Goal: Task Accomplishment & Management: Complete application form

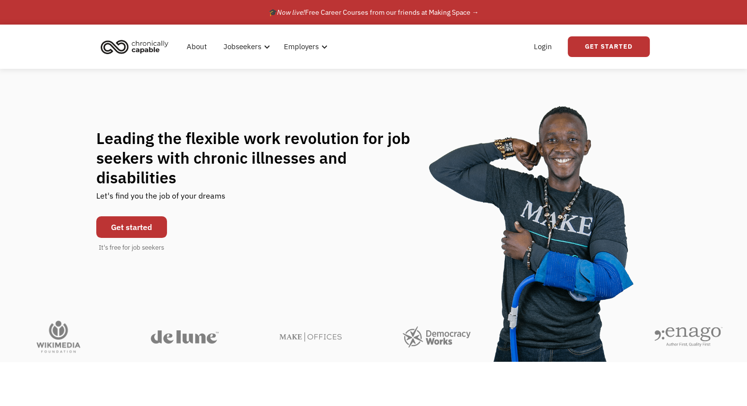
click at [117, 220] on link "Get started" at bounding box center [131, 227] width 71 height 22
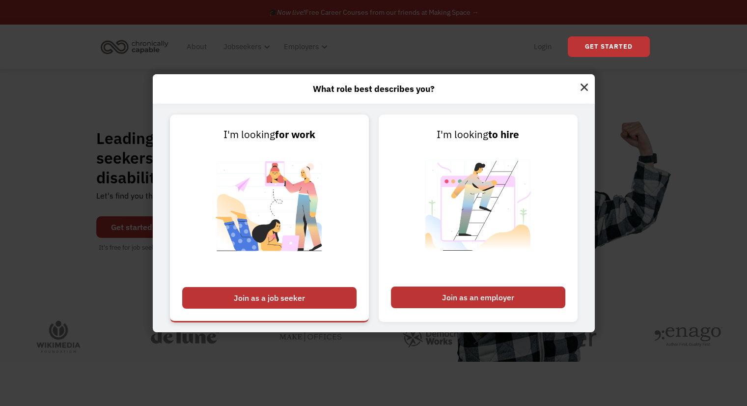
click at [328, 300] on div "Join as a job seeker" at bounding box center [269, 298] width 174 height 22
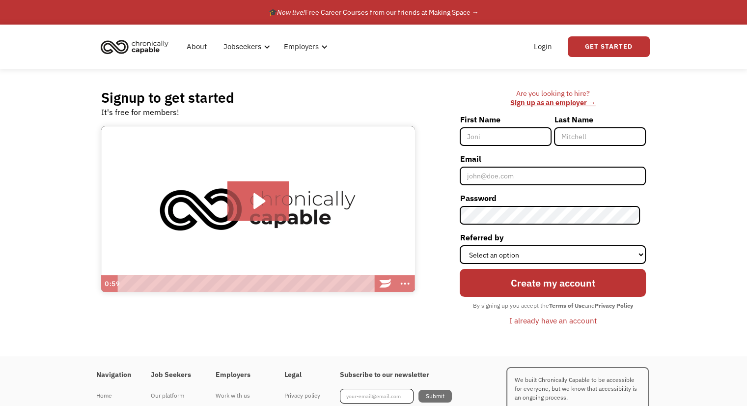
click at [508, 142] on input "First Name" at bounding box center [506, 136] width 92 height 19
type input "Gianna"
type input "Smith"
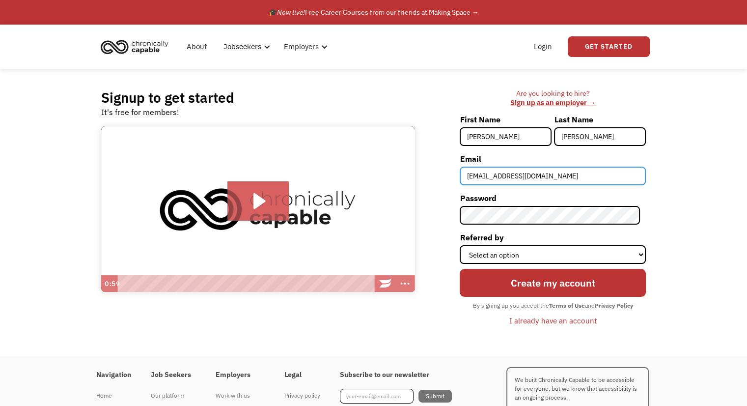
type input "giannasmith5768@gmail.com"
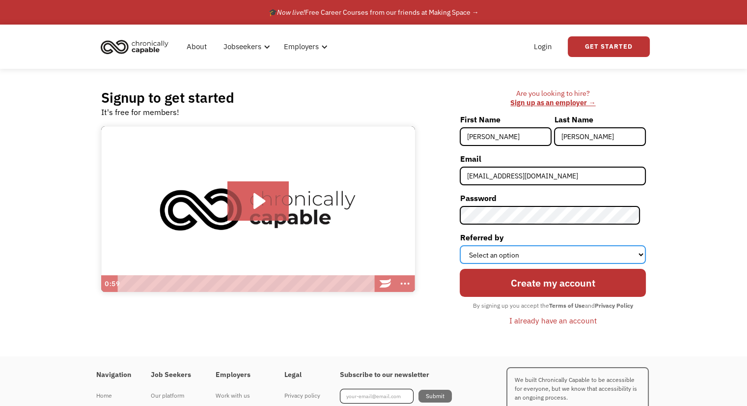
click at [513, 255] on select "Select an option Instagram Facebook Twitter Search Engine News Article Word of …" at bounding box center [553, 254] width 186 height 19
select select "Search Engine"
click at [466, 245] on select "Select an option Instagram Facebook Twitter Search Engine News Article Word of …" at bounding box center [553, 254] width 186 height 19
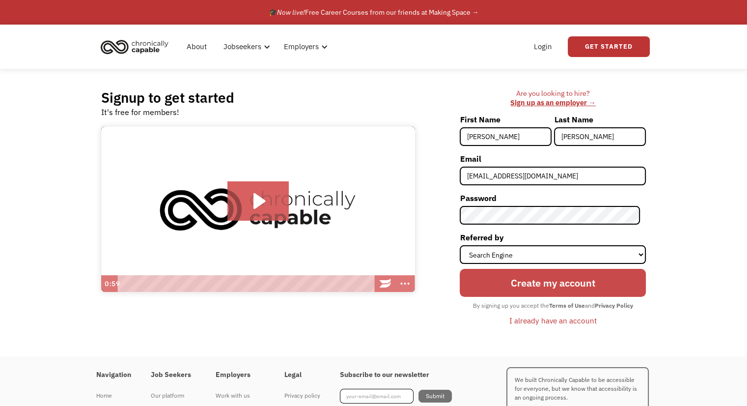
click at [534, 277] on input "Create my account" at bounding box center [553, 283] width 186 height 28
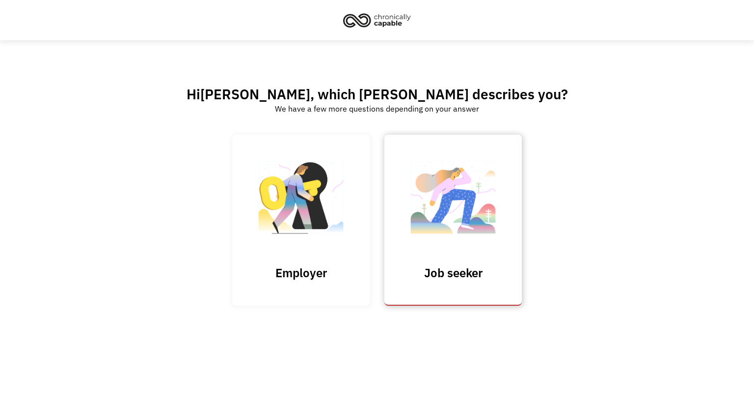
click at [395, 258] on link "Job seeker" at bounding box center [454, 220] width 138 height 170
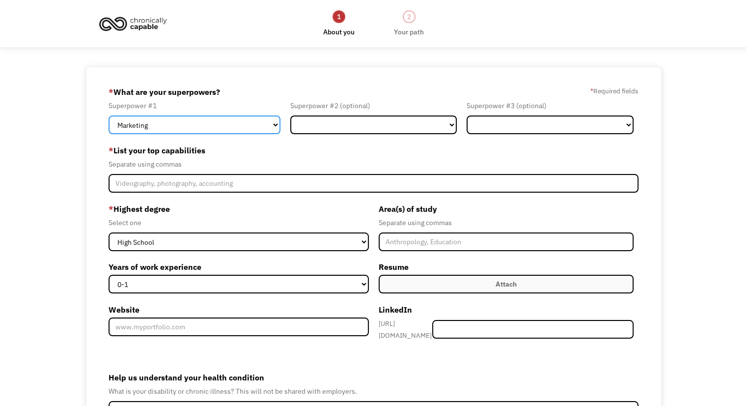
click at [229, 126] on select "Marketing Human Resources Finance Technology Operations Sales Industrial & Manu…" at bounding box center [195, 124] width 172 height 19
click at [109, 115] on select "Marketing Human Resources Finance Technology Operations Sales Industrial & Manu…" at bounding box center [195, 124] width 172 height 19
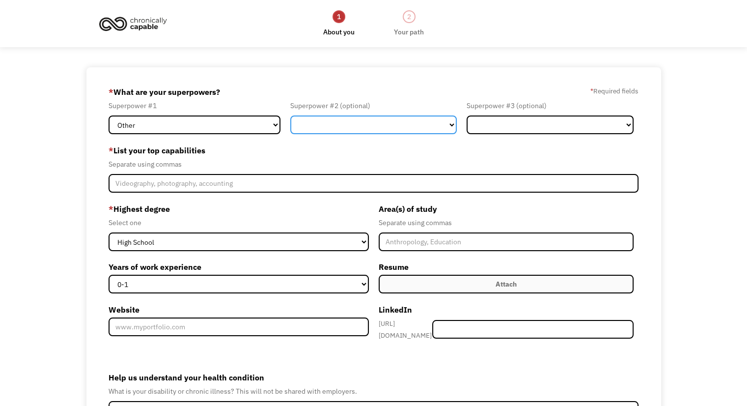
click at [318, 130] on select "Marketing Human Resources Finance Technology Operations Sales Industrial & Manu…" at bounding box center [373, 124] width 167 height 19
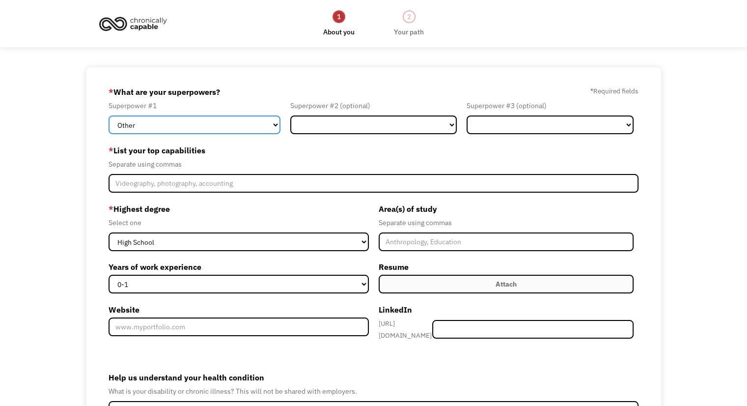
click at [259, 119] on select "Marketing Human Resources Finance Technology Operations Sales Industrial & Manu…" at bounding box center [195, 124] width 172 height 19
select select "Administration"
click at [109, 115] on select "Marketing Human Resources Finance Technology Operations Sales Industrial & Manu…" at bounding box center [195, 124] width 172 height 19
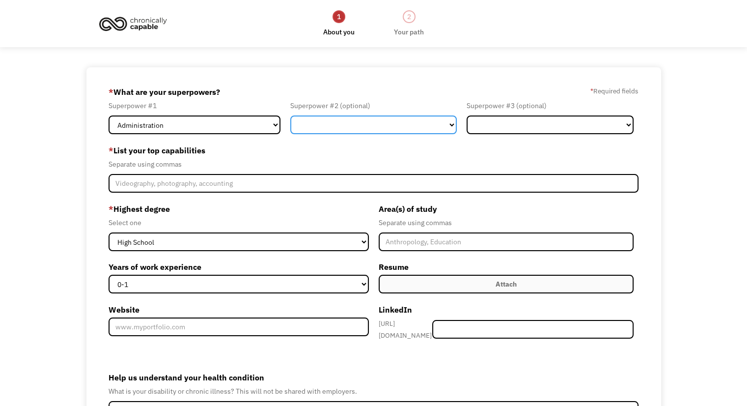
click at [321, 131] on select "Marketing Human Resources Finance Technology Operations Sales Industrial & Manu…" at bounding box center [373, 124] width 167 height 19
select select "Other"
click at [290, 115] on select "Marketing Human Resources Finance Technology Operations Sales Industrial & Manu…" at bounding box center [373, 124] width 167 height 19
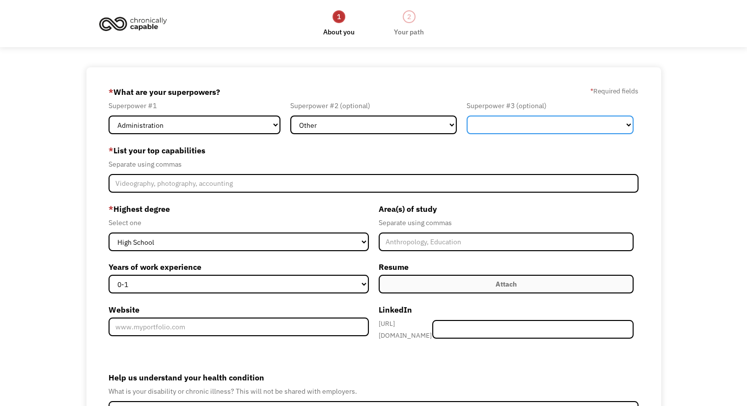
click at [507, 129] on select "Marketing Human Resources Finance Technology Operations Sales Industrial & Manu…" at bounding box center [550, 124] width 167 height 19
select select "Customer Service"
click at [467, 115] on select "Marketing Human Resources Finance Technology Operations Sales Industrial & Manu…" at bounding box center [550, 124] width 167 height 19
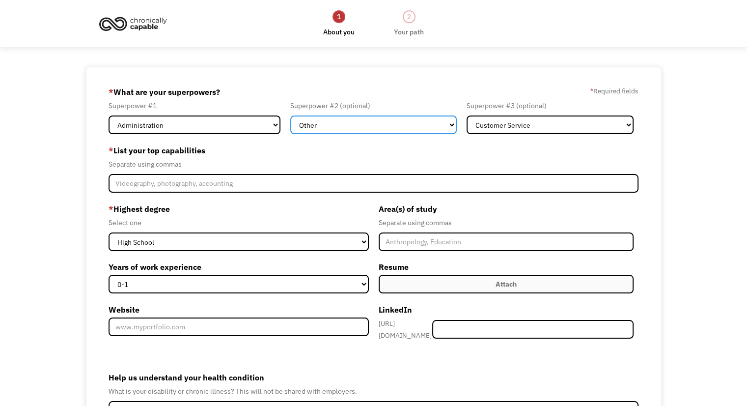
click at [390, 124] on select "Marketing Human Resources Finance Technology Operations Sales Industrial & Manu…" at bounding box center [373, 124] width 167 height 19
select select "Healthcare"
click at [290, 115] on select "Marketing Human Resources Finance Technology Operations Sales Industrial & Manu…" at bounding box center [373, 124] width 167 height 19
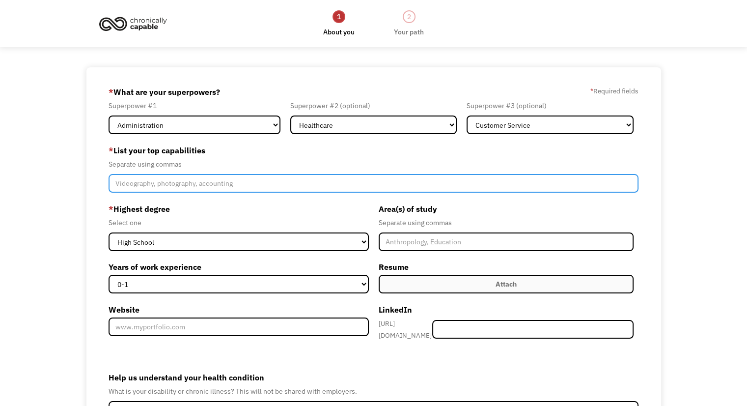
click at [238, 184] on input "Member-Create-Step1" at bounding box center [374, 183] width 530 height 19
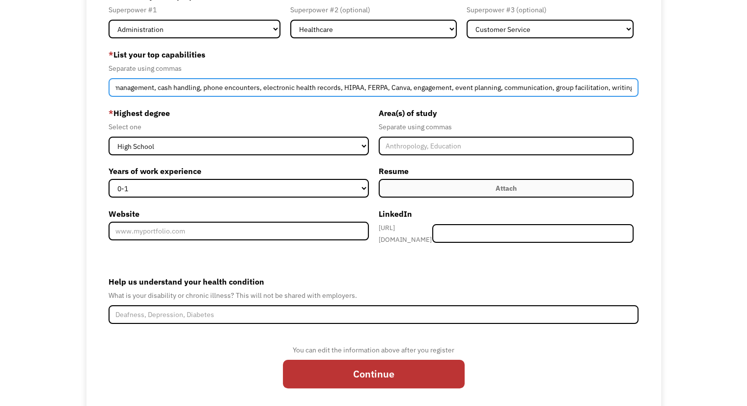
scroll to position [96, 0]
type input "social work, microsoft suite, patient advocacy, student success, health informa…"
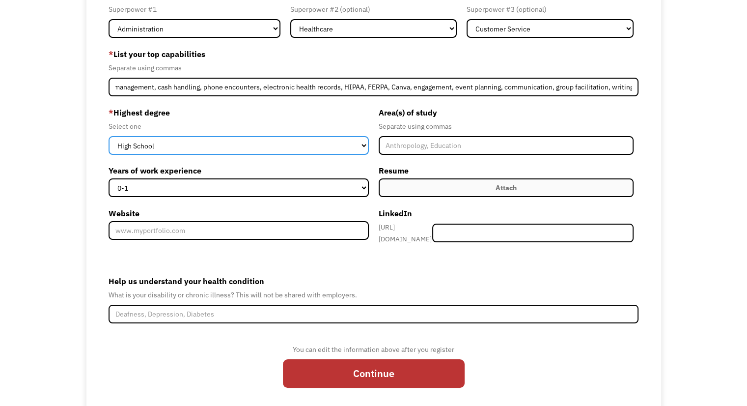
scroll to position [0, 0]
click at [348, 147] on select "High School Associates Bachelors Master's PhD" at bounding box center [239, 145] width 260 height 19
select select "bachelors"
click at [109, 136] on select "High School Associates Bachelors Master's PhD" at bounding box center [239, 145] width 260 height 19
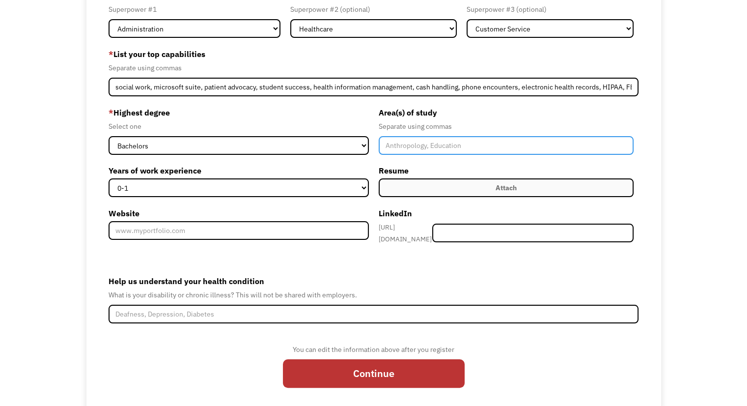
click at [415, 147] on input "Member-Create-Step1" at bounding box center [506, 145] width 255 height 19
type input "O"
type input "Psychology"
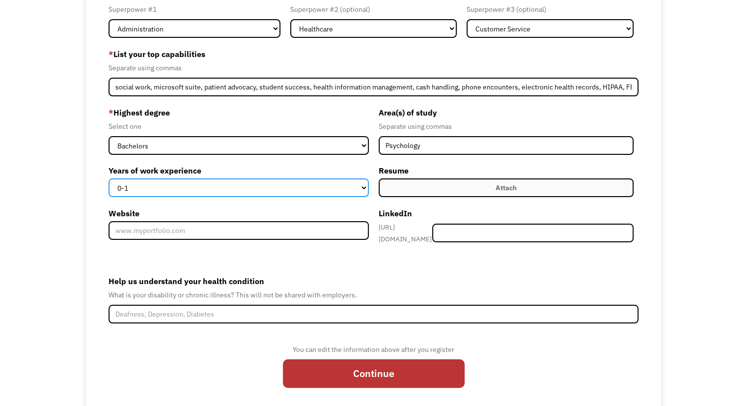
click at [340, 189] on select "0-1 2-4 5-10 11-15 15+" at bounding box center [239, 187] width 260 height 19
select select "5-10"
click at [109, 178] on select "0-1 2-4 5-10 11-15 15+" at bounding box center [239, 187] width 260 height 19
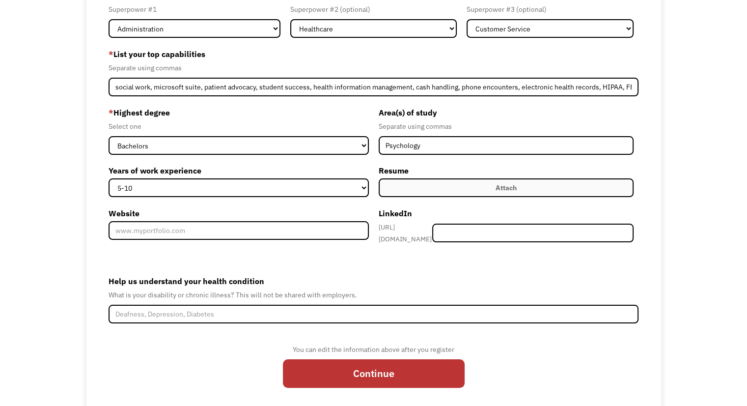
click at [438, 189] on label "Attach" at bounding box center [506, 187] width 255 height 19
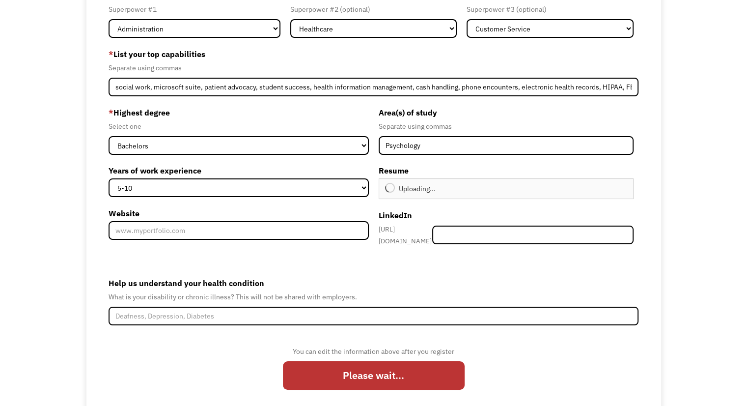
type input "Continue"
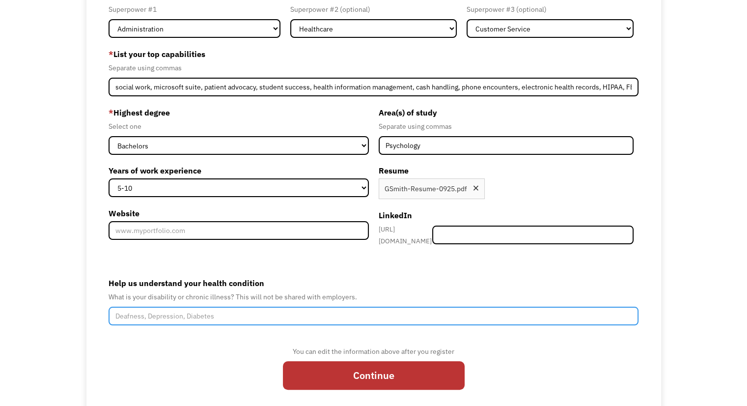
click at [257, 313] on input "Help us understand your health condition" at bounding box center [374, 316] width 530 height 19
drag, startPoint x: 164, startPoint y: 313, endPoint x: 48, endPoint y: 303, distance: 116.4
click at [48, 303] on div "68d48042485646a3a37d43c9 giannasmith5768@gmail.com Gianna Smith Search Engine *…" at bounding box center [373, 192] width 747 height 443
click at [340, 313] on input "Celiac Disease, Idiopathic Intracranial Hypertension (psuedotumor)," at bounding box center [374, 316] width 530 height 19
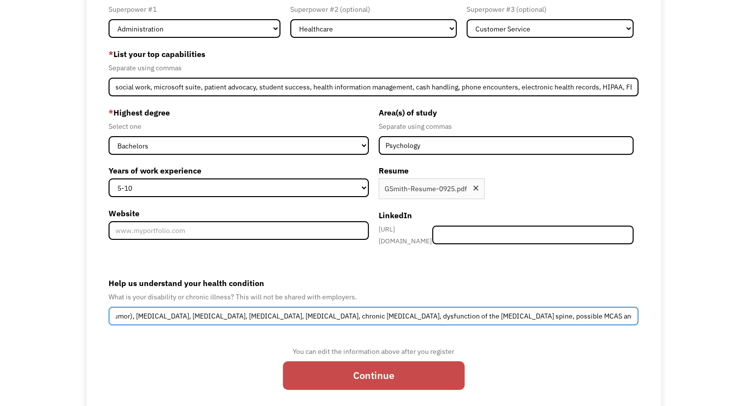
type input "Celiac Disease, Idiopathic Intracranial Hypertension (psuedotumor), dysautonomi…"
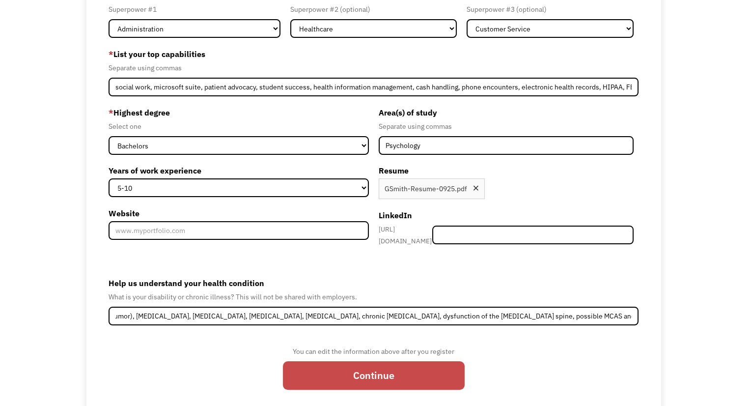
scroll to position [0, 0]
click at [406, 375] on input "Continue" at bounding box center [374, 375] width 182 height 28
type input "Please wait..."
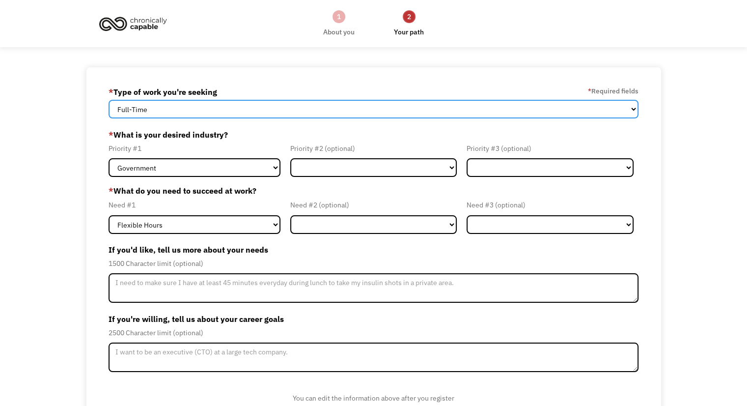
click at [234, 105] on select "Full-Time Part-Time Both Full-Time and Part-Time" at bounding box center [374, 109] width 530 height 19
select select "Both Full-Time and Part-Time"
click at [109, 100] on select "Full-Time Part-Time Both Full-Time and Part-Time" at bounding box center [374, 109] width 530 height 19
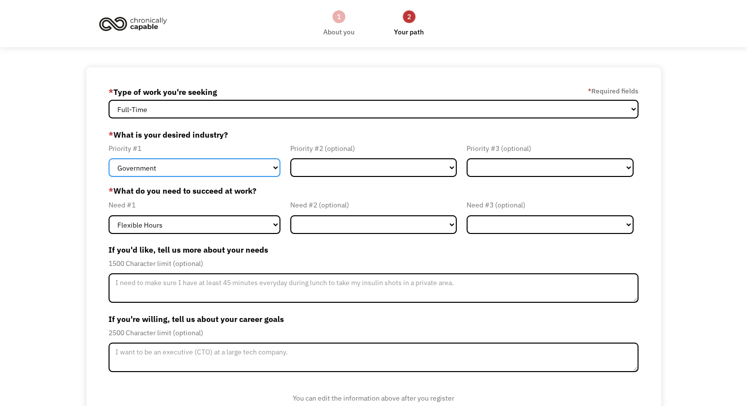
click at [216, 166] on select "Government Finance & Insurance Health & Social Care Tech & Engineering Creative…" at bounding box center [195, 167] width 172 height 19
select select "Health & Social Care"
click at [109, 158] on select "Government Finance & Insurance Health & Social Care Tech & Engineering Creative…" at bounding box center [195, 167] width 172 height 19
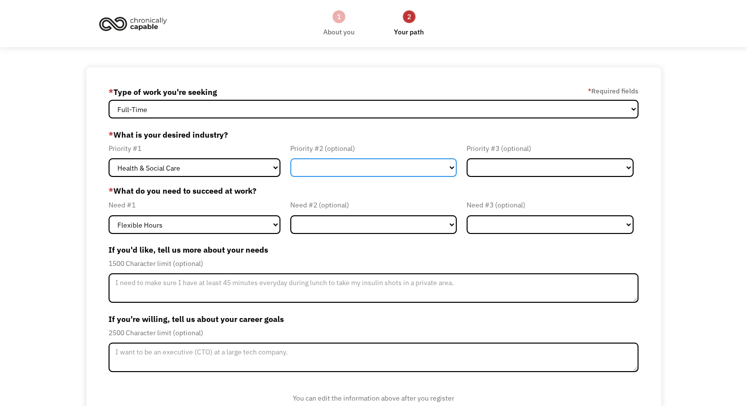
click at [335, 167] on select "Government Finance & Insurance Health & Social Care Tech & Engineering Creative…" at bounding box center [373, 167] width 167 height 19
select select "Creative & Design"
click at [290, 158] on select "Government Finance & Insurance Health & Social Care Tech & Engineering Creative…" at bounding box center [373, 167] width 167 height 19
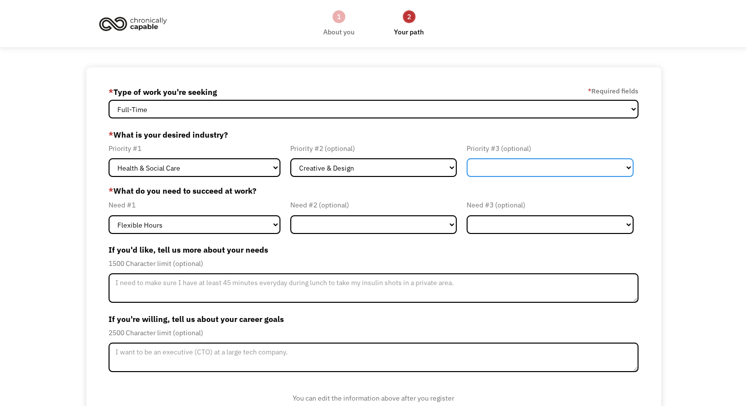
click at [536, 171] on select "Government Finance & Insurance Health & Social Care Tech & Engineering Creative…" at bounding box center [550, 167] width 167 height 19
select select "Education"
click at [467, 158] on select "Government Finance & Insurance Health & Social Care Tech & Engineering Creative…" at bounding box center [550, 167] width 167 height 19
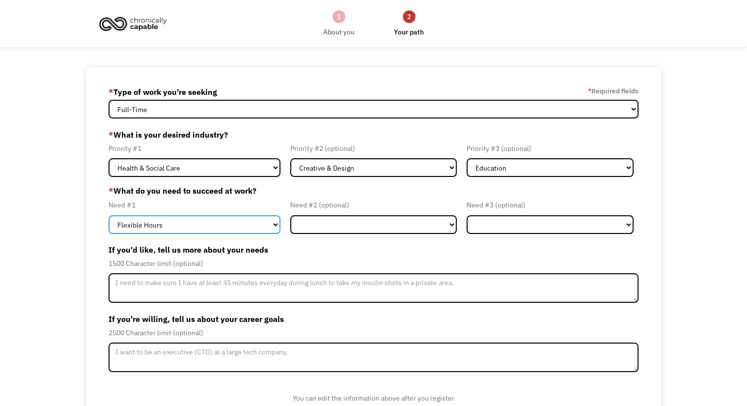
click at [255, 222] on select "Flexible Hours Remote Work Service Animal On-site Accommodations Visual Support…" at bounding box center [195, 224] width 172 height 19
select select "Remote Work"
click at [109, 215] on select "Flexible Hours Remote Work Service Animal On-site Accommodations Visual Support…" at bounding box center [195, 224] width 172 height 19
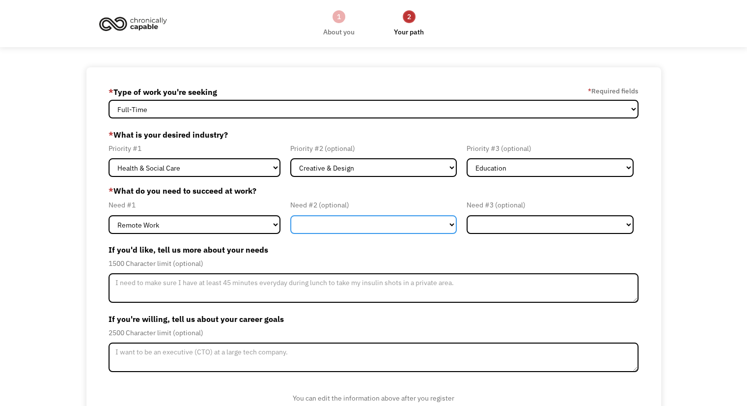
click at [325, 217] on select "Flexible Hours Remote Work Service Animal On-site Accommodations Visual Support…" at bounding box center [373, 224] width 167 height 19
select select "Flexible Hours"
click at [290, 215] on select "Flexible Hours Remote Work Service Animal On-site Accommodations Visual Support…" at bounding box center [373, 224] width 167 height 19
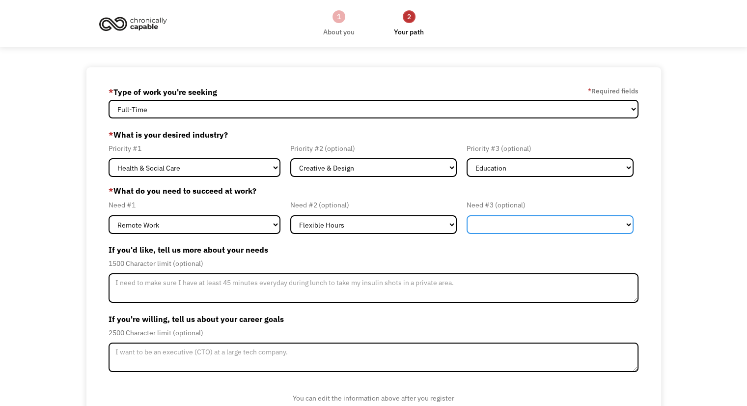
click at [493, 231] on select "Flexible Hours Remote Work Service Animal On-site Accommodations Visual Support…" at bounding box center [550, 224] width 167 height 19
select select "Other"
click at [467, 215] on select "Flexible Hours Remote Work Service Animal On-site Accommodations Visual Support…" at bounding box center [550, 224] width 167 height 19
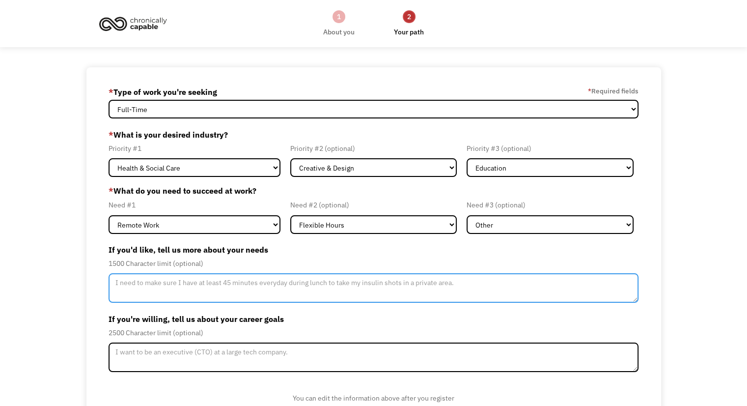
click at [407, 291] on textarea "Member-Update-Form-Step2" at bounding box center [374, 287] width 530 height 29
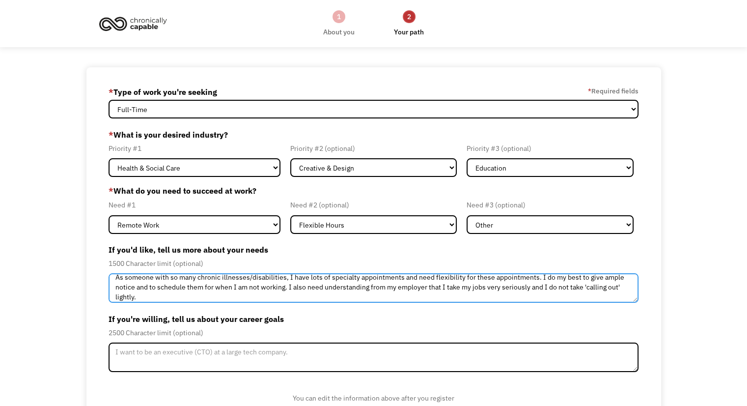
scroll to position [10, 0]
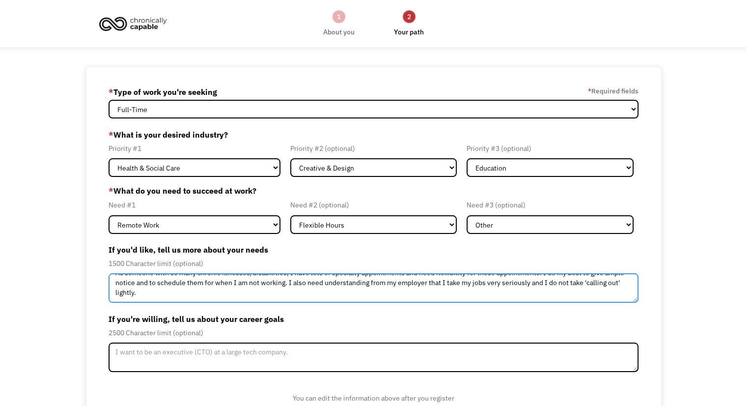
type textarea "As someone with so many chronic illnesses/disabilities, I have lots of specialt…"
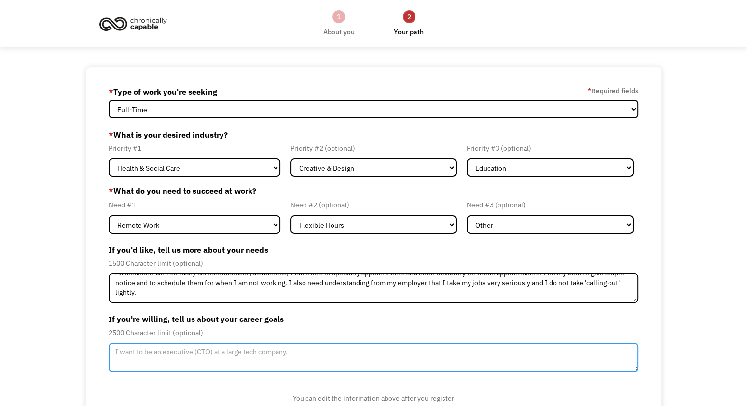
click at [371, 356] on textarea "Member-Update-Form-Step2" at bounding box center [374, 356] width 530 height 29
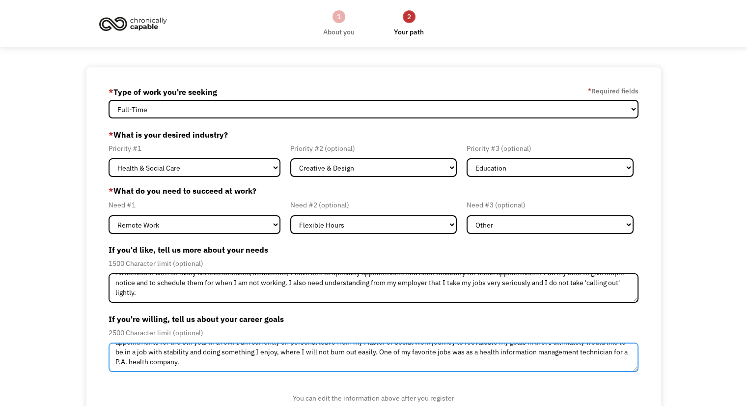
scroll to position [54, 0]
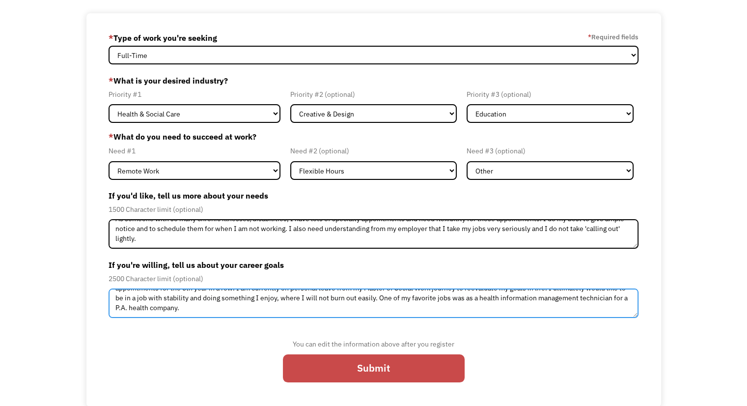
type textarea "I am currently at such a tumultous place with a recent move 15+ hours away from…"
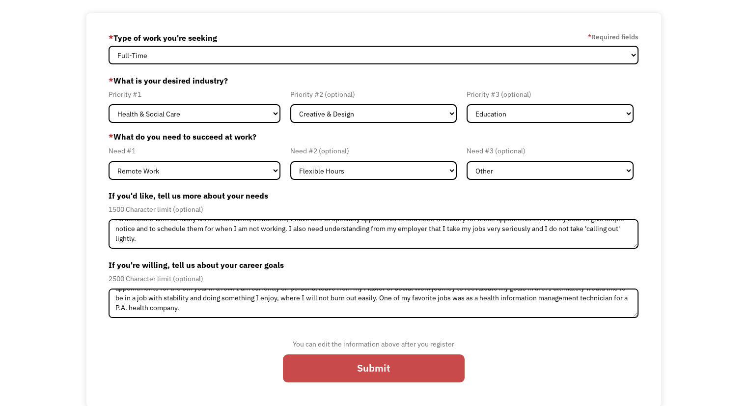
click at [377, 362] on input "Submit" at bounding box center [374, 368] width 182 height 28
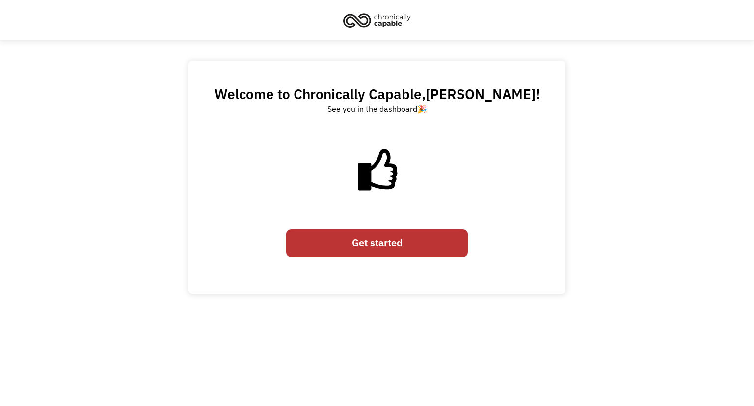
click at [387, 246] on link "Get started" at bounding box center [377, 243] width 182 height 28
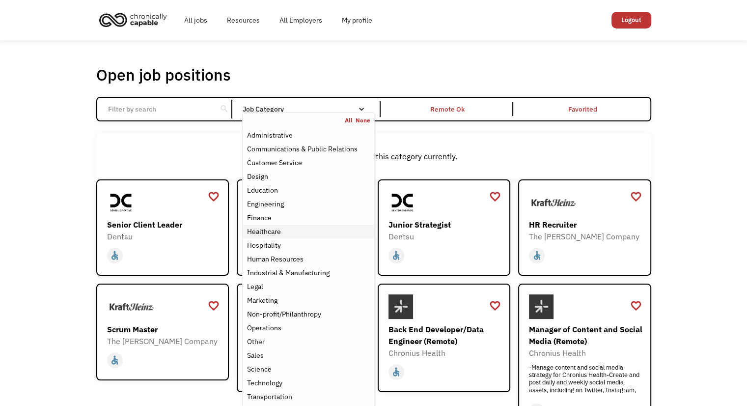
click at [288, 229] on div "Healthcare" at bounding box center [308, 231] width 123 height 12
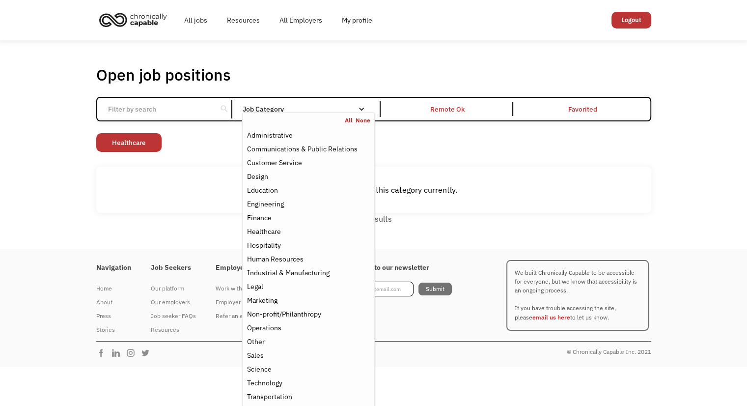
click at [475, 148] on div "Non-profit/Philanthropy Other Transportation Technology Science Sales Operation…" at bounding box center [373, 143] width 555 height 21
click at [290, 169] on link "Design" at bounding box center [308, 176] width 131 height 14
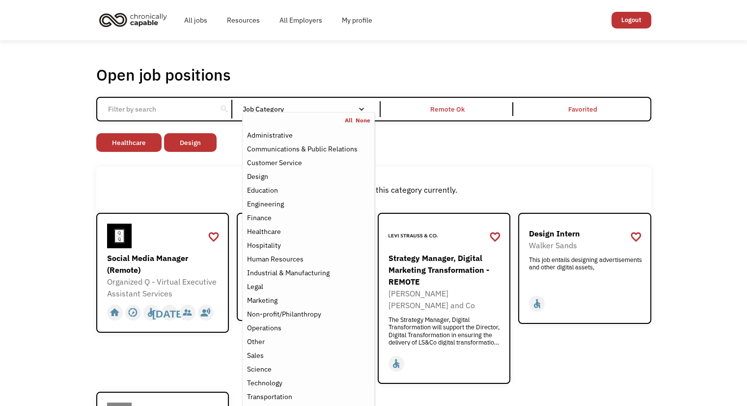
click at [227, 173] on div "There aren't any jobs in this category currently." at bounding box center [373, 190] width 555 height 46
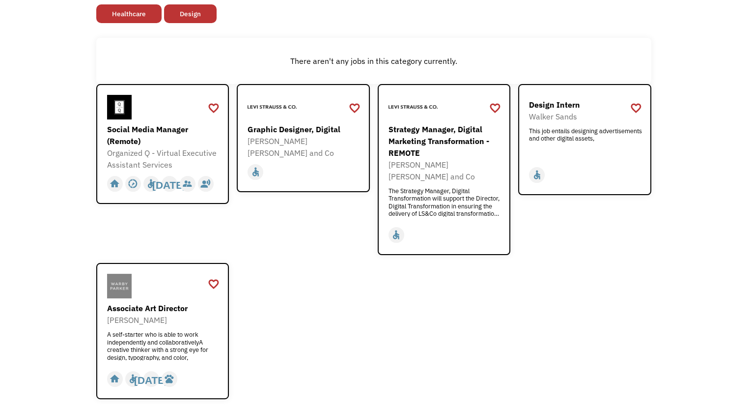
scroll to position [131, 0]
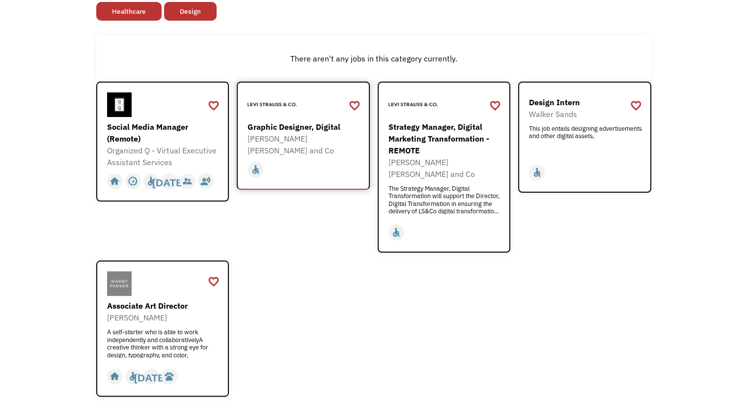
click at [287, 128] on div "Graphic Designer, Digital" at bounding box center [305, 127] width 114 height 12
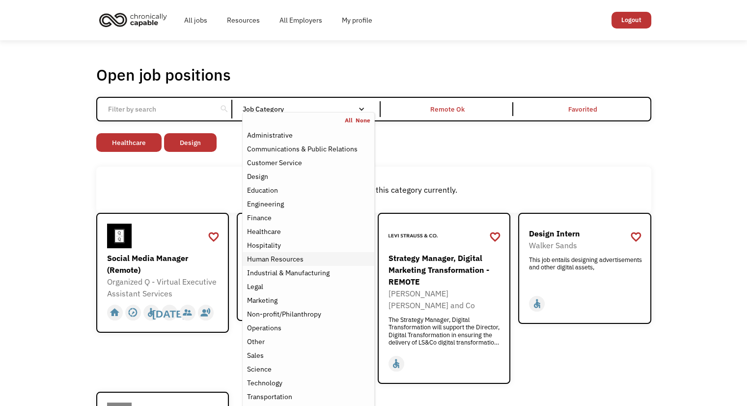
click at [277, 256] on div "Human Resources" at bounding box center [275, 259] width 56 height 12
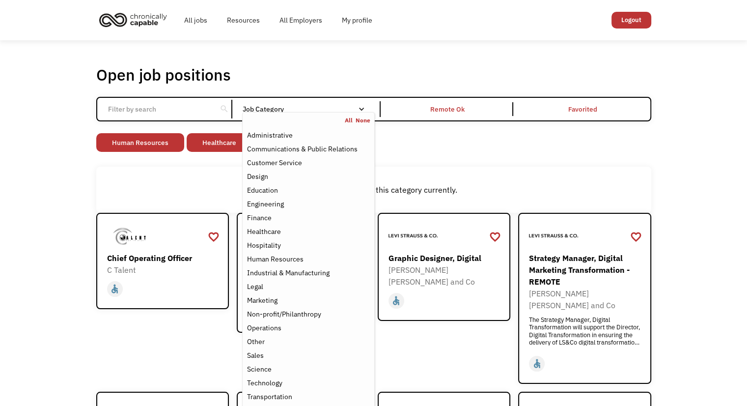
click at [365, 120] on link "None" at bounding box center [363, 120] width 15 height 8
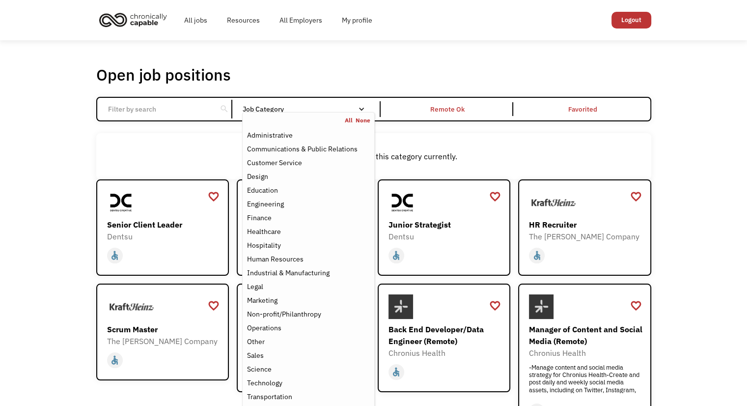
click at [713, 189] on div "Open job positions You have X liked items Search search Filter by category Admi…" at bounding box center [373, 331] width 747 height 582
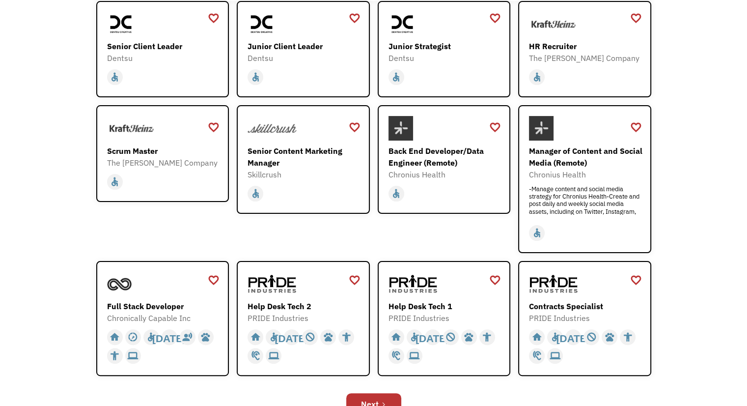
scroll to position [179, 0]
click at [572, 148] on div "Manager of Content and Social Media (Remote)" at bounding box center [586, 156] width 114 height 24
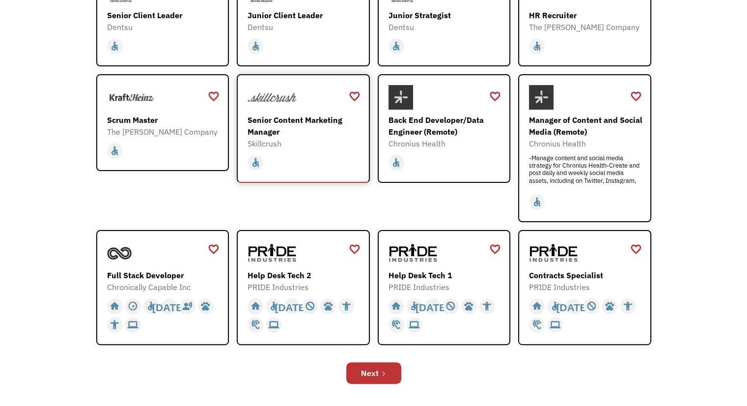
scroll to position [212, 0]
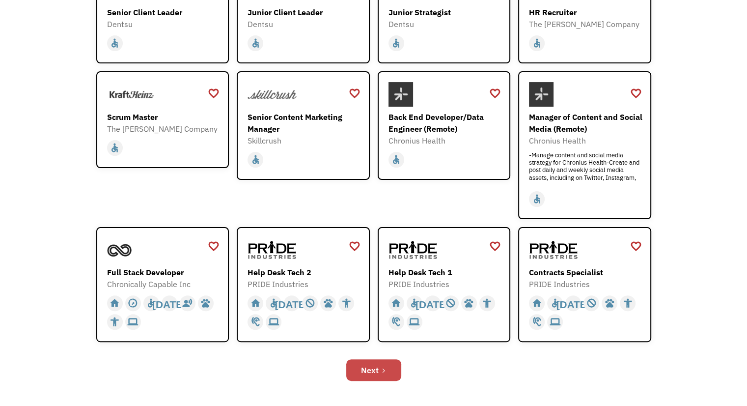
click at [364, 366] on div "Next" at bounding box center [370, 370] width 18 height 12
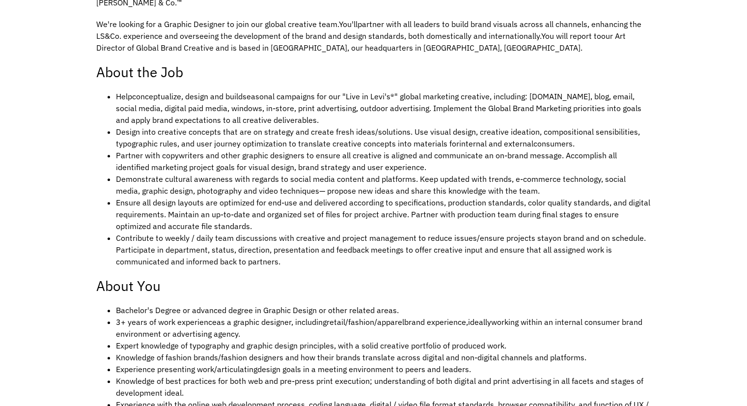
scroll to position [376, 0]
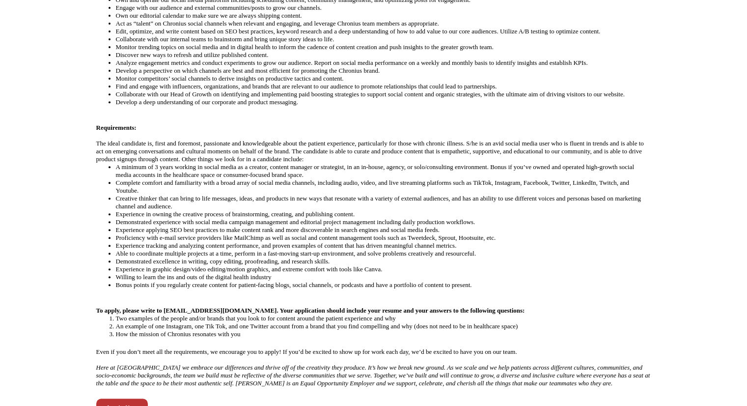
scroll to position [382, 0]
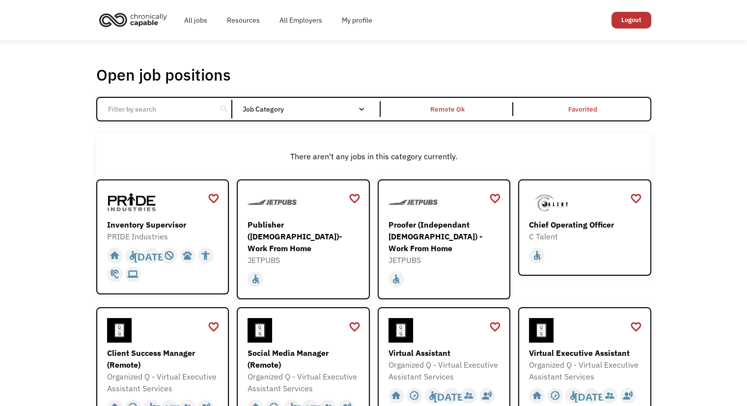
click at [188, 113] on input "Email Form" at bounding box center [157, 109] width 110 height 19
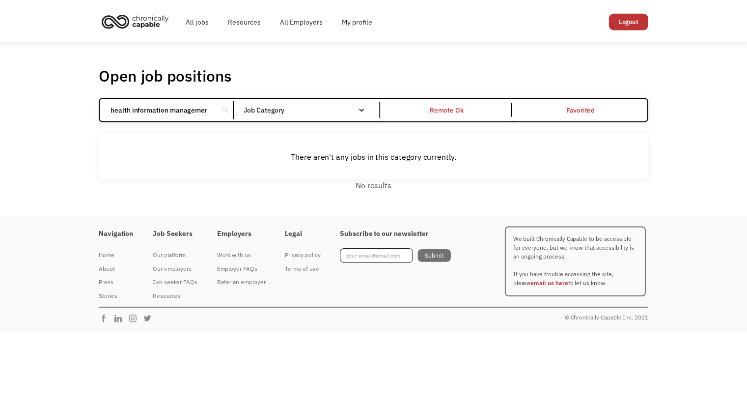
scroll to position [0, 3]
type input "health information management"
click input "Email Form" at bounding box center [0, 0] width 0 height 0
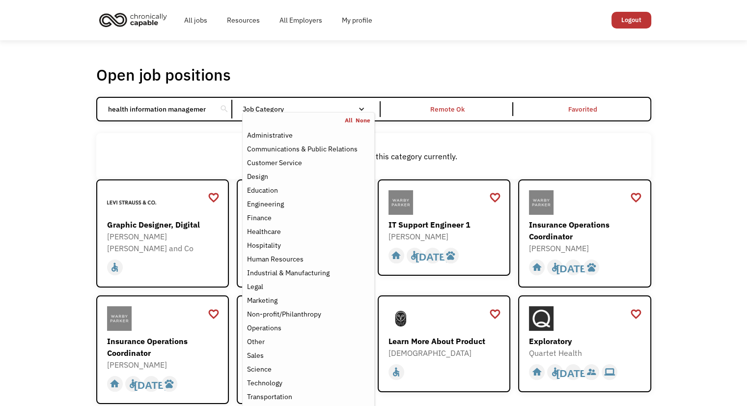
click at [360, 120] on link "None" at bounding box center [363, 120] width 15 height 8
click at [220, 107] on div "search" at bounding box center [223, 109] width 9 height 15
